Goal: Task Accomplishment & Management: Manage account settings

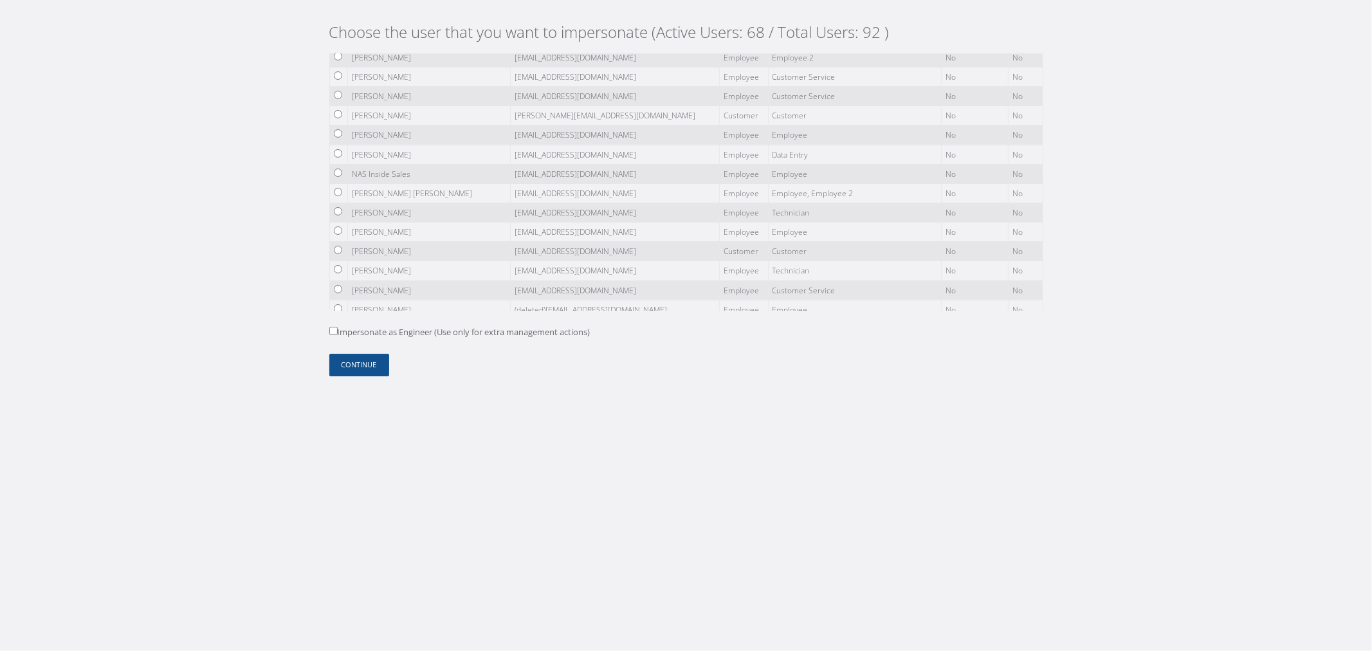
scroll to position [1561, 0]
click at [378, 374] on button "Continue" at bounding box center [359, 365] width 60 height 23
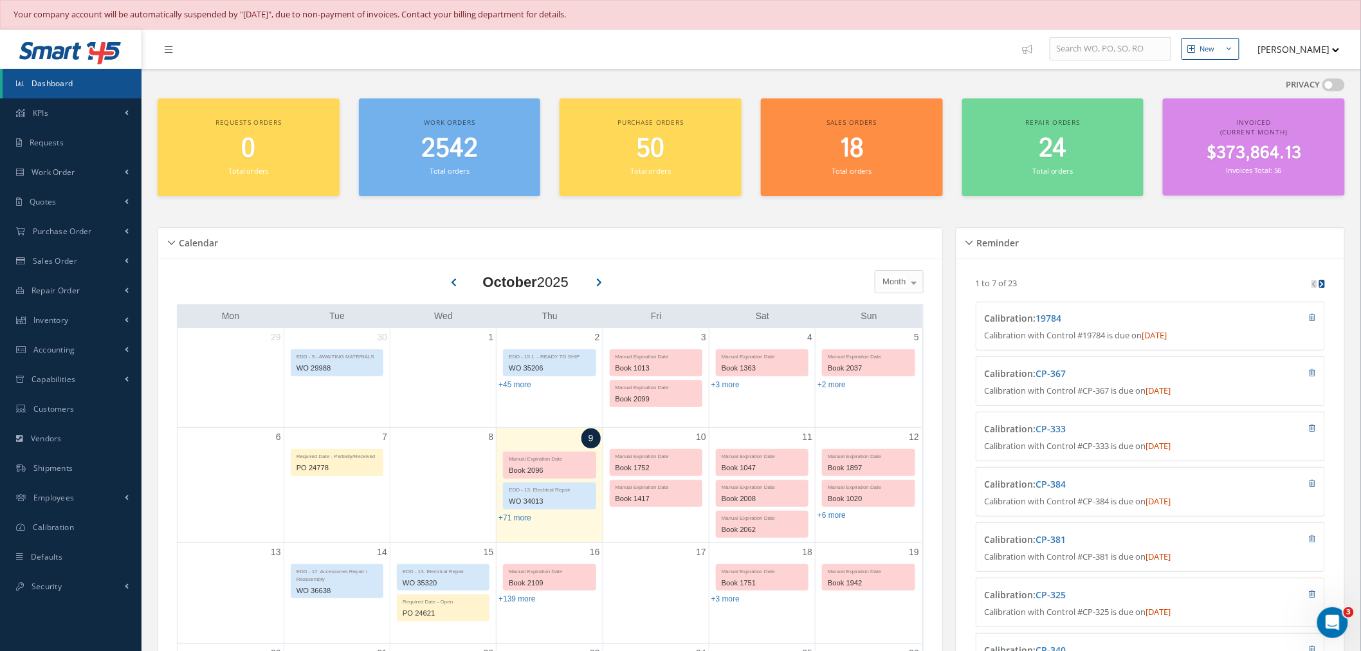
click at [1296, 48] on button "NESTOR CAMACHO" at bounding box center [1292, 49] width 94 height 25
drag, startPoint x: 1276, startPoint y: 154, endPoint x: 1247, endPoint y: 148, distance: 29.0
click at [1276, 155] on link "Logout" at bounding box center [1287, 160] width 103 height 22
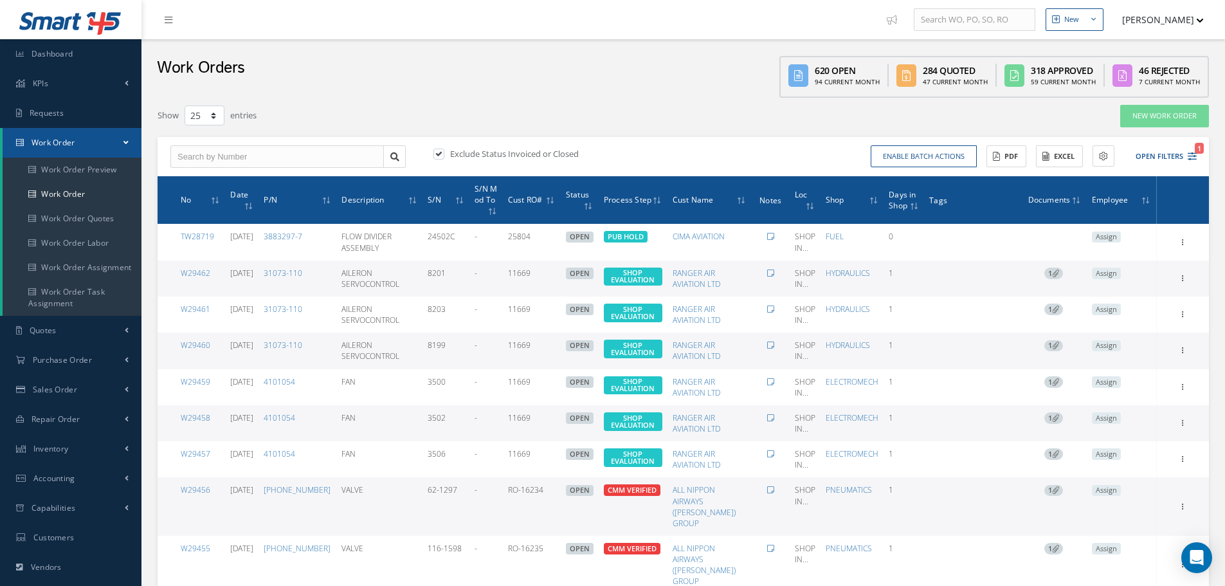
select select "25"
click at [1162, 17] on button "[PERSON_NAME]" at bounding box center [1157, 19] width 94 height 25
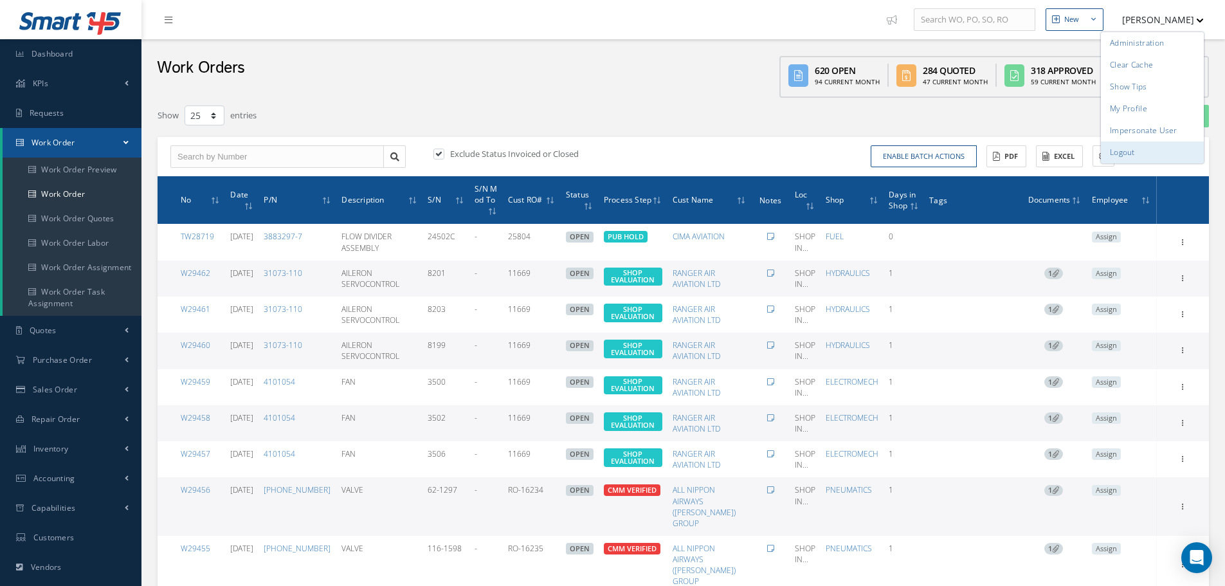
click at [1148, 148] on link "Logout" at bounding box center [1152, 152] width 103 height 22
